Goal: Navigation & Orientation: Find specific page/section

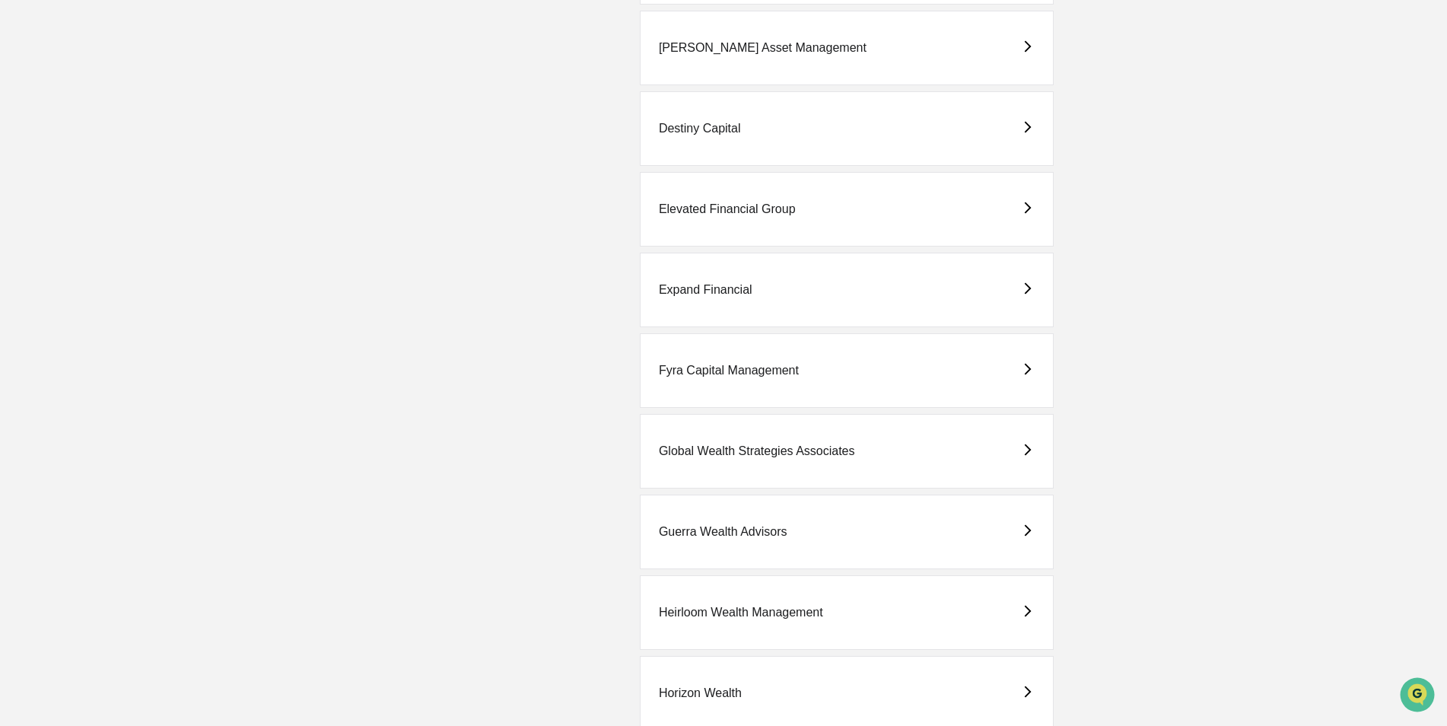
scroll to position [1521, 0]
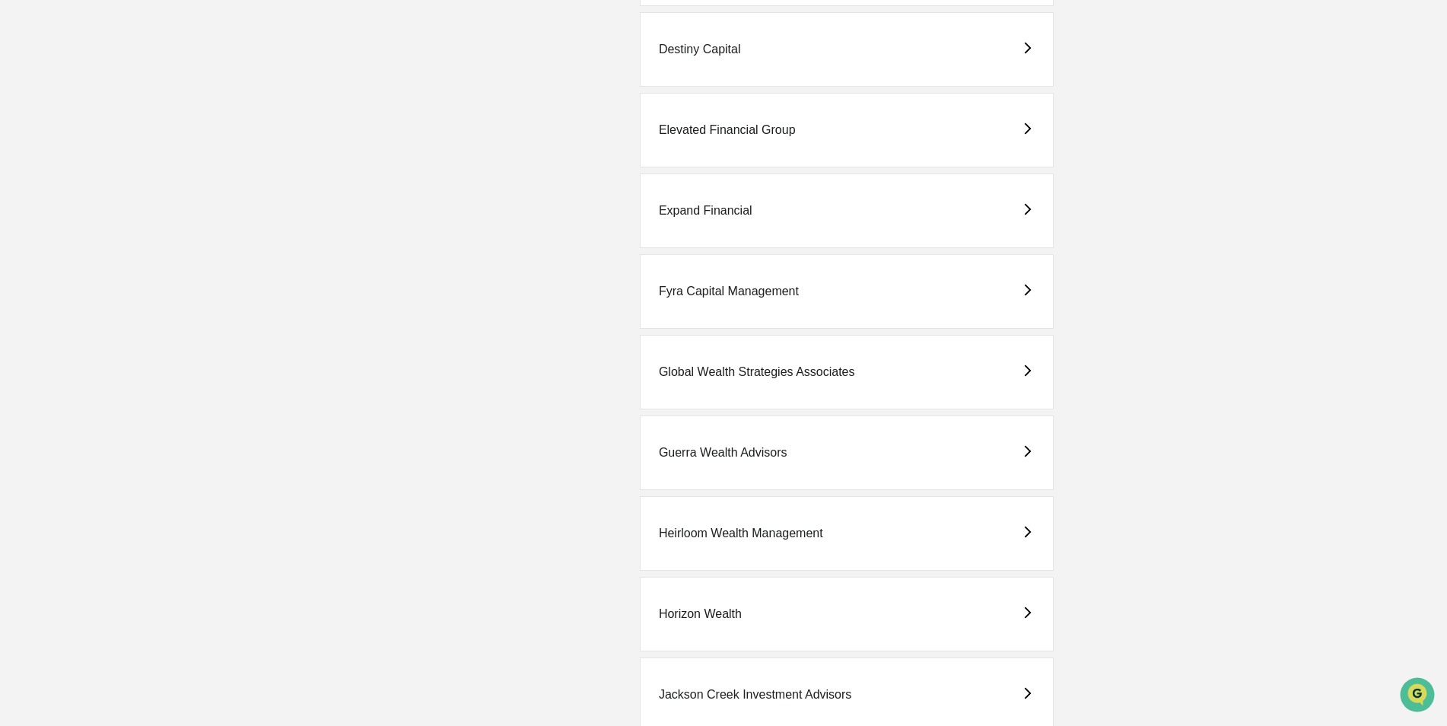
click at [703, 613] on div "Horizon Wealth" at bounding box center [700, 614] width 83 height 14
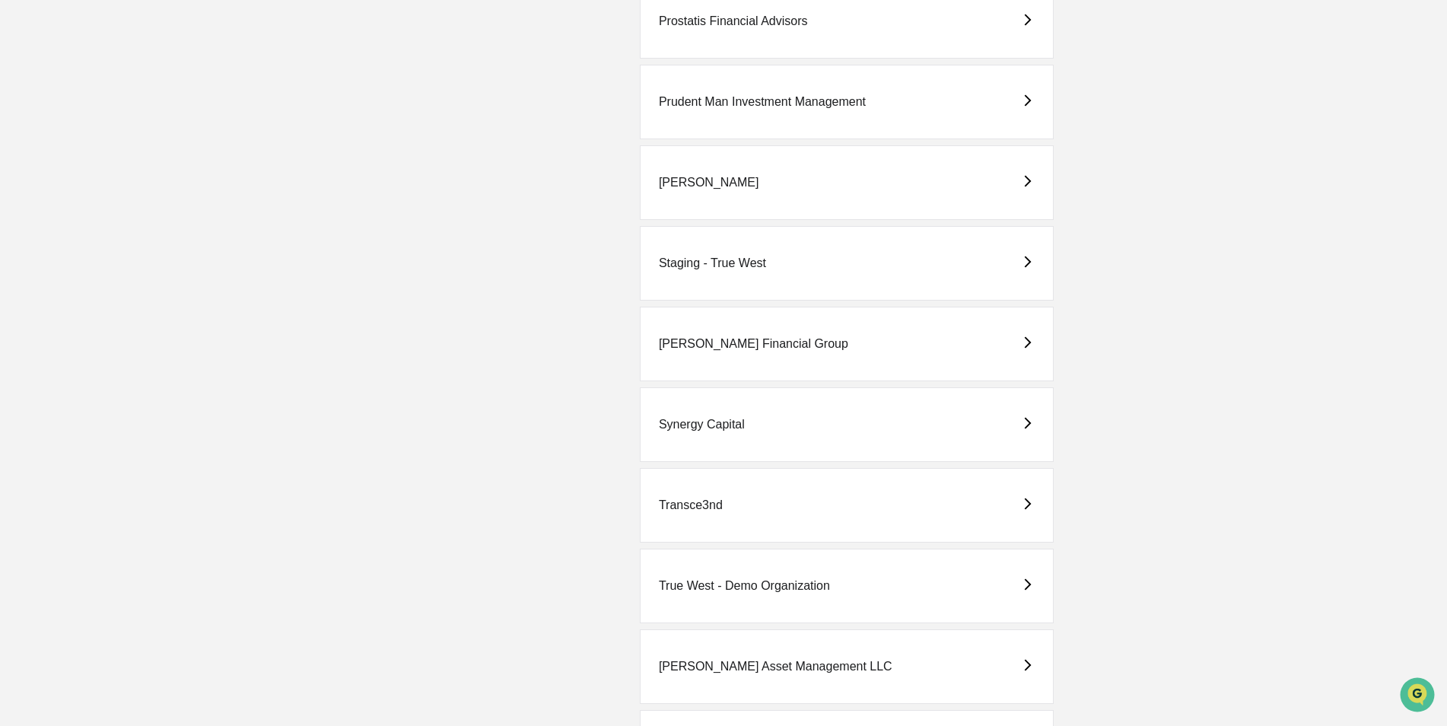
scroll to position [3575, 0]
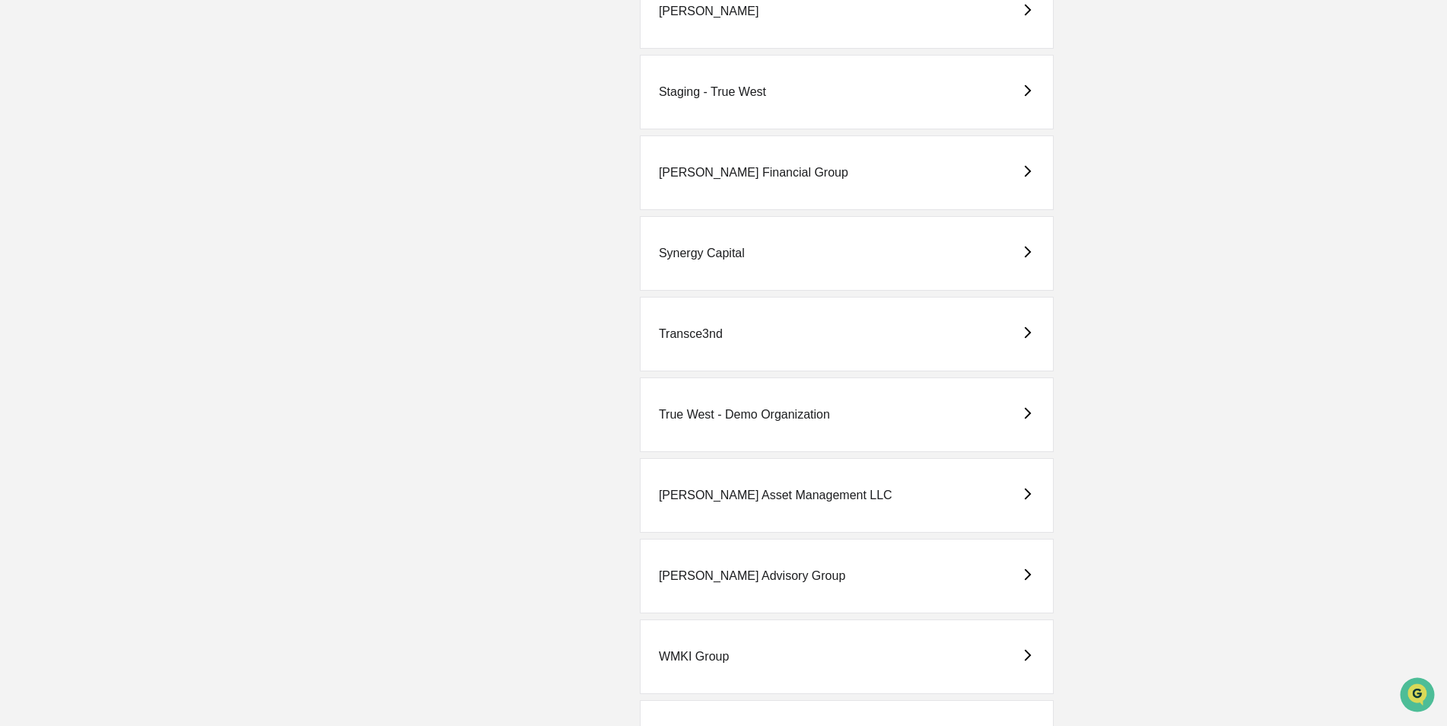
click at [712, 413] on div "True West - Demo Organization" at bounding box center [744, 415] width 171 height 14
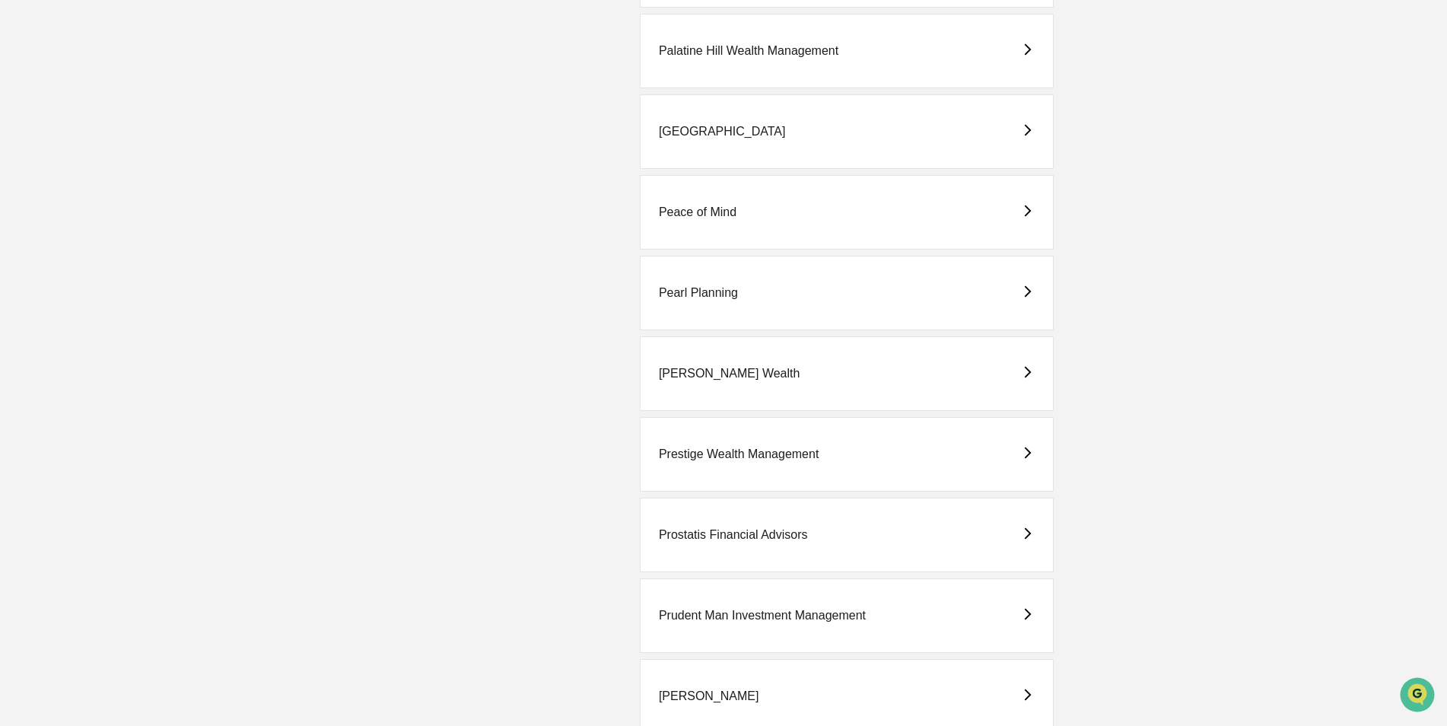
scroll to position [3422, 0]
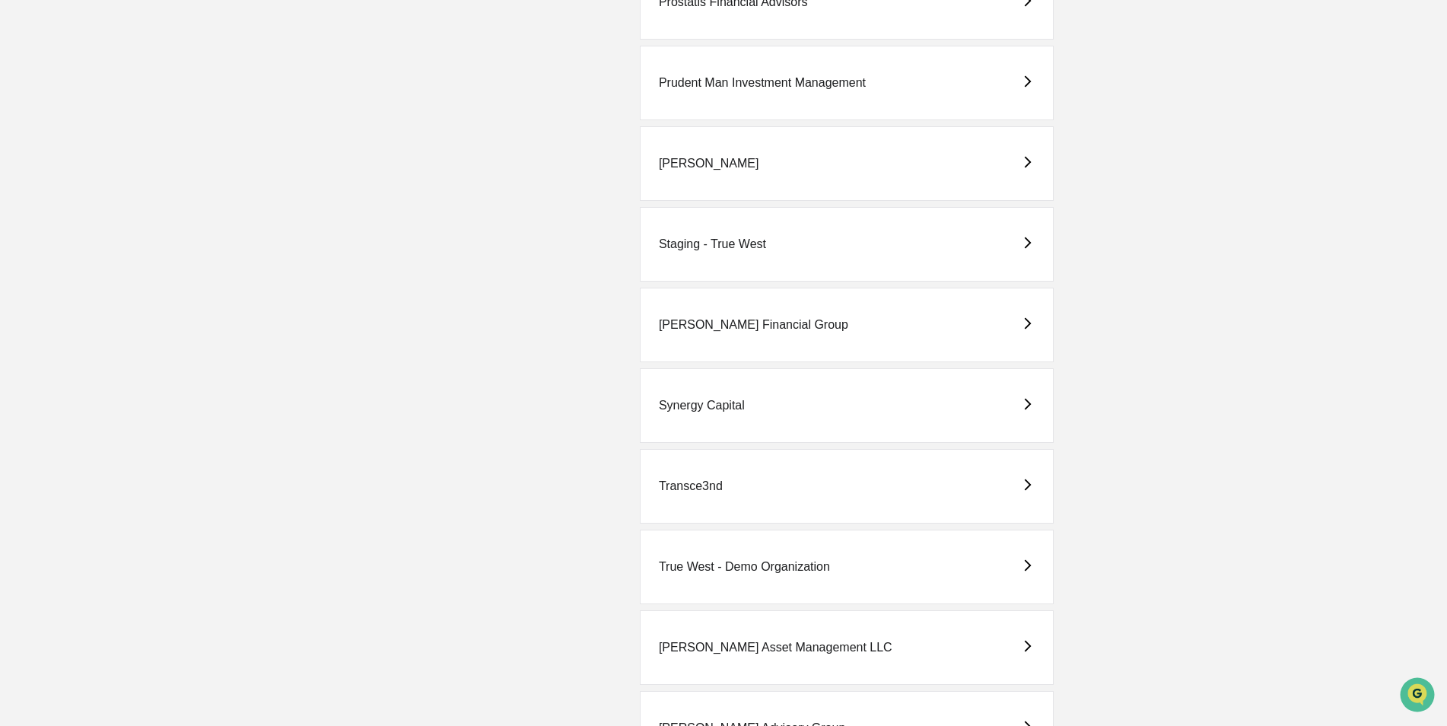
click at [702, 564] on div "True West - Demo Organization" at bounding box center [744, 567] width 171 height 14
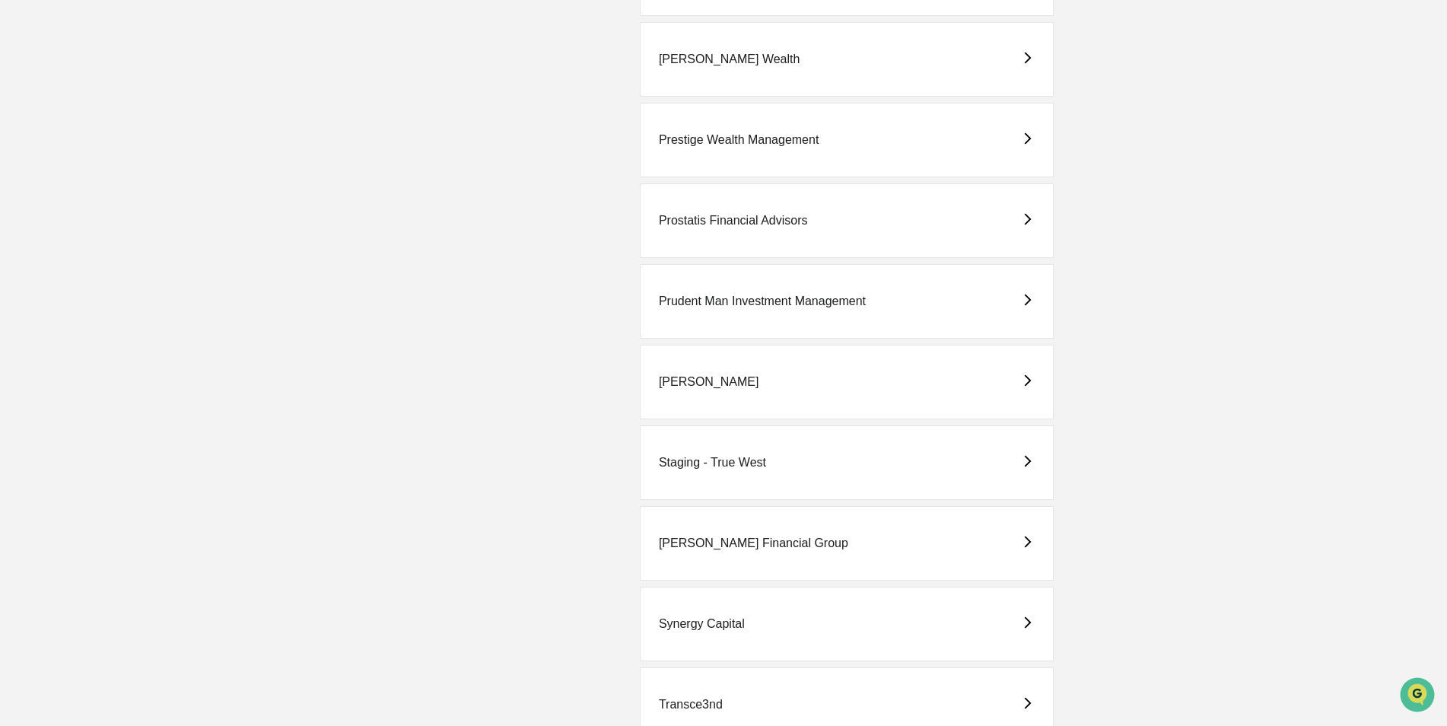
scroll to position [3498, 0]
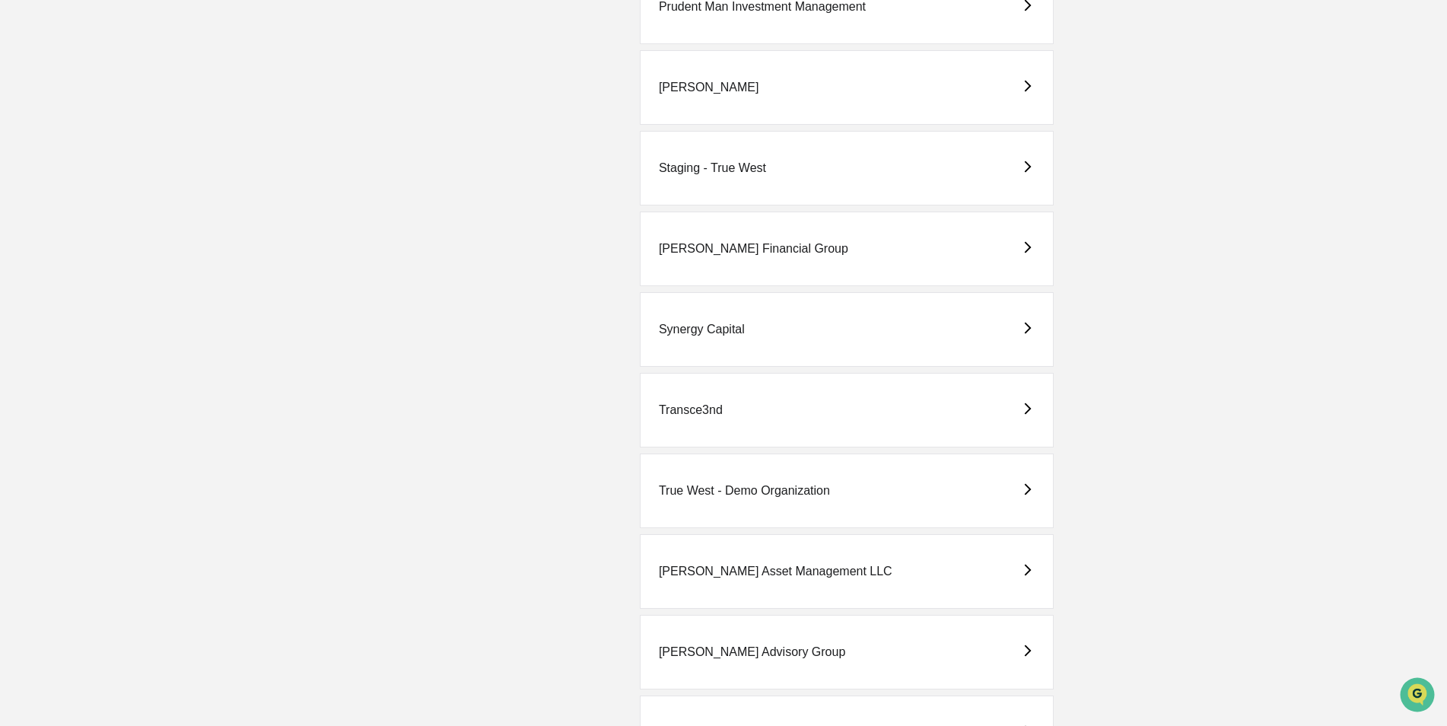
click at [703, 171] on div "Staging - True West" at bounding box center [712, 168] width 107 height 14
